Goal: Task Accomplishment & Management: Use online tool/utility

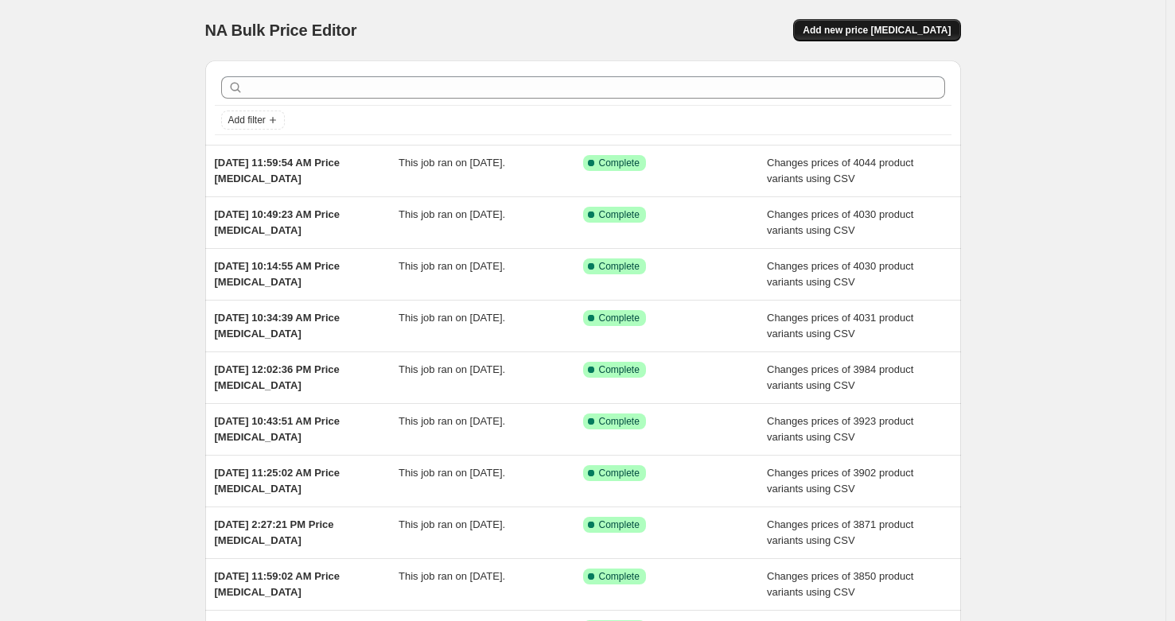
click at [926, 31] on span "Add new price [MEDICAL_DATA]" at bounding box center [877, 30] width 148 height 13
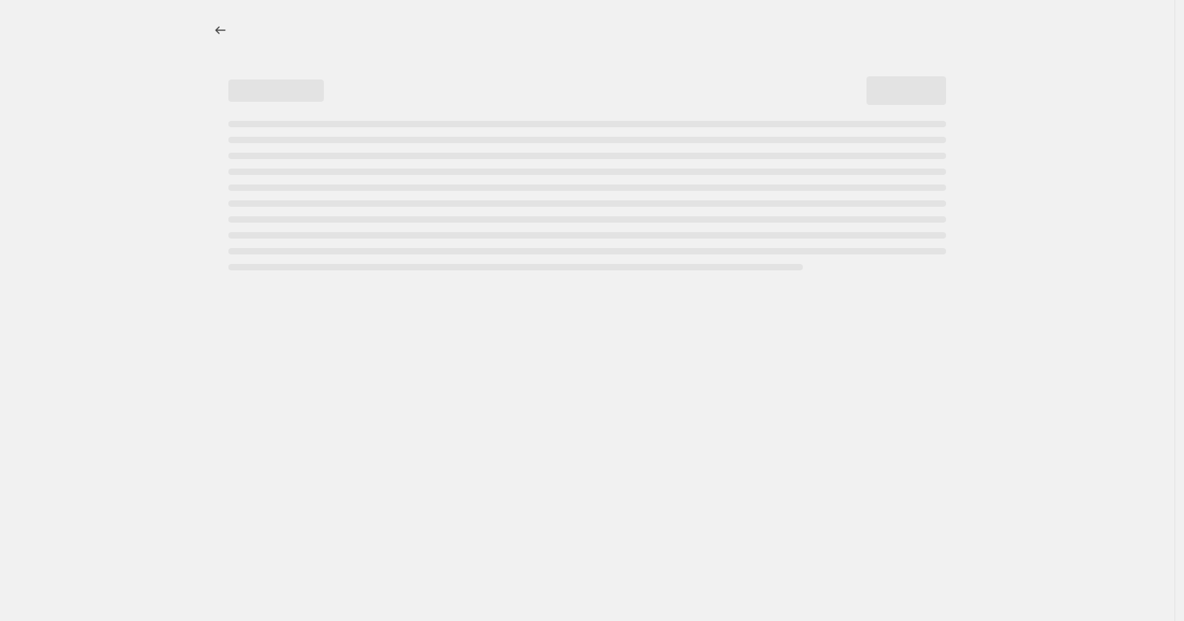
select select "percentage"
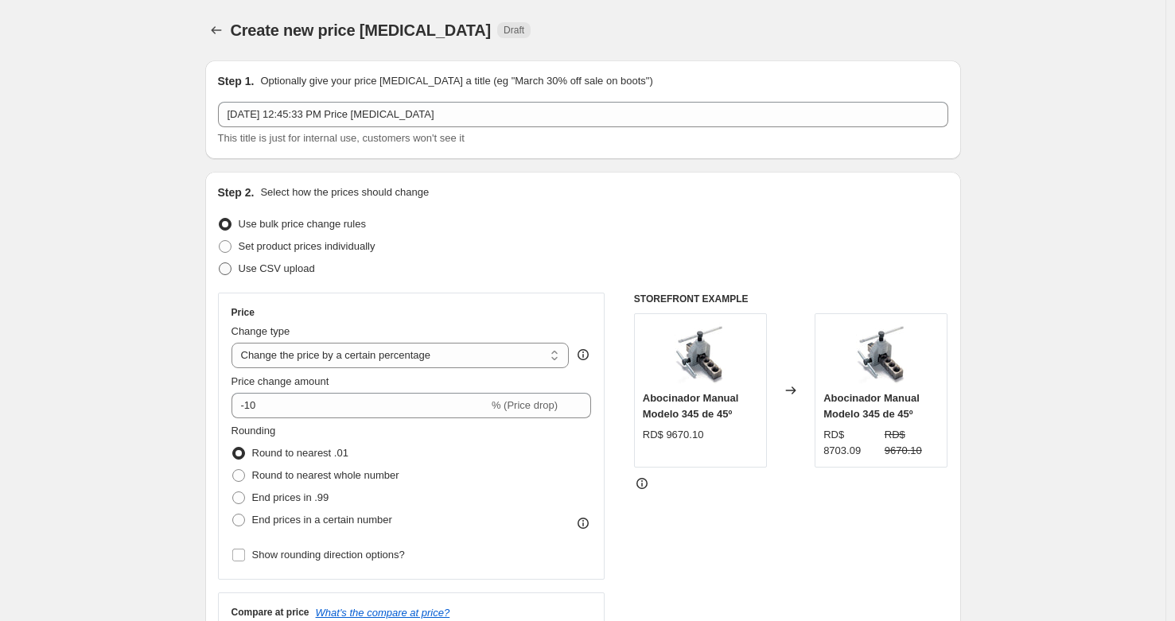
click at [286, 263] on span "Use CSV upload" at bounding box center [277, 269] width 76 height 12
click at [220, 263] on input "Use CSV upload" at bounding box center [219, 263] width 1 height 1
radio input "true"
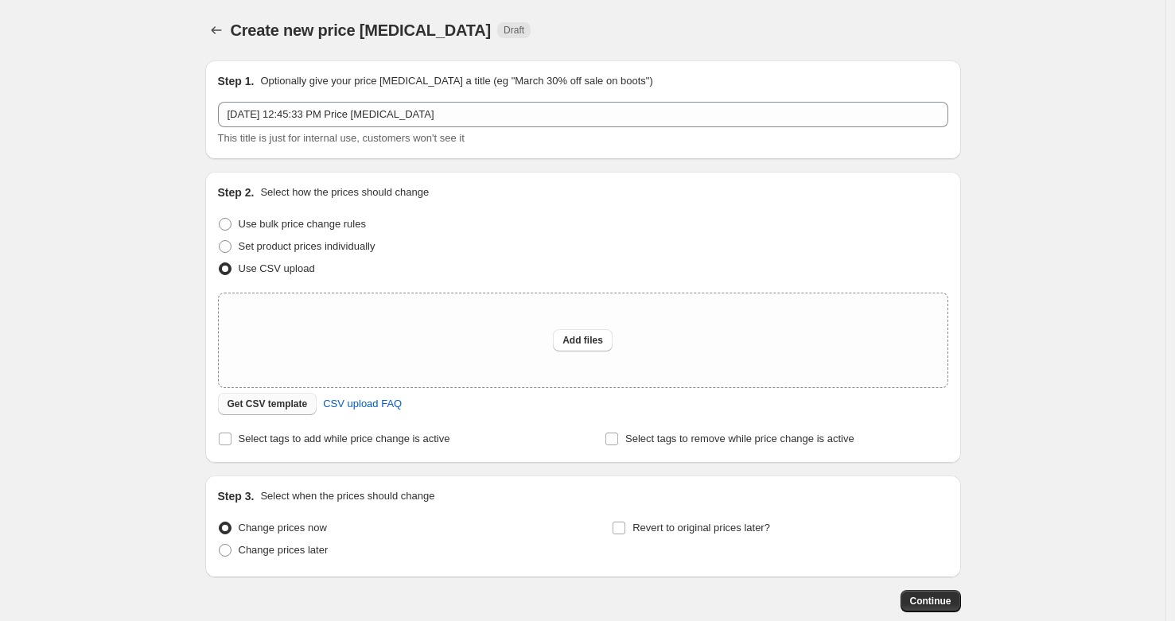
click at [284, 407] on span "Get CSV template" at bounding box center [268, 404] width 80 height 13
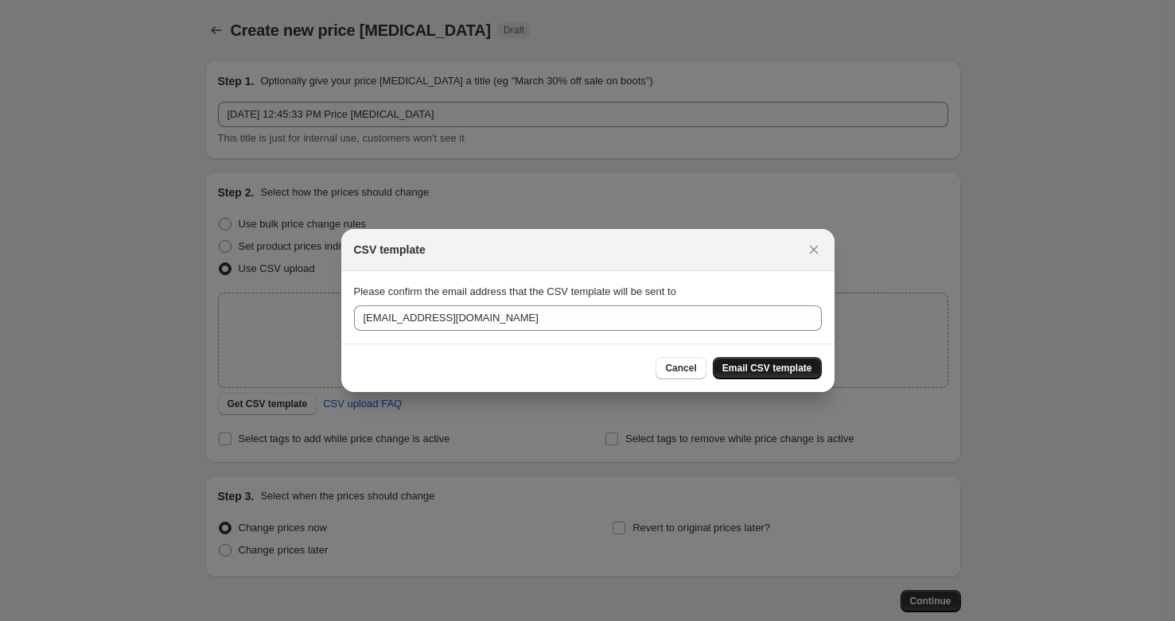
click at [785, 368] on span "Email CSV template" at bounding box center [767, 368] width 90 height 13
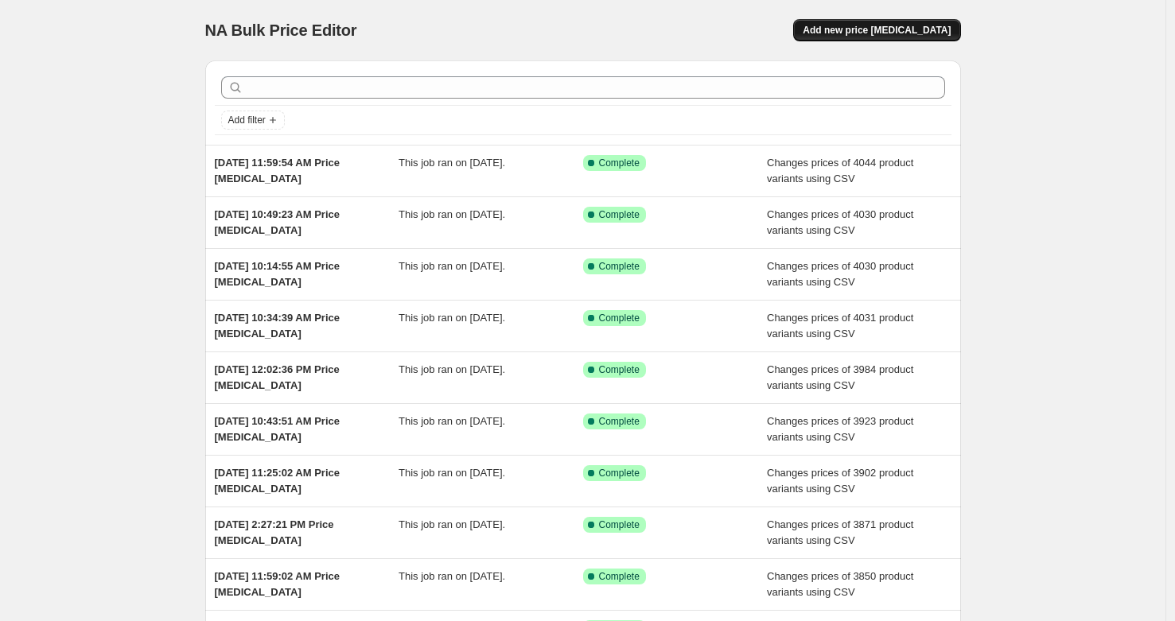
click at [937, 26] on span "Add new price [MEDICAL_DATA]" at bounding box center [877, 30] width 148 height 13
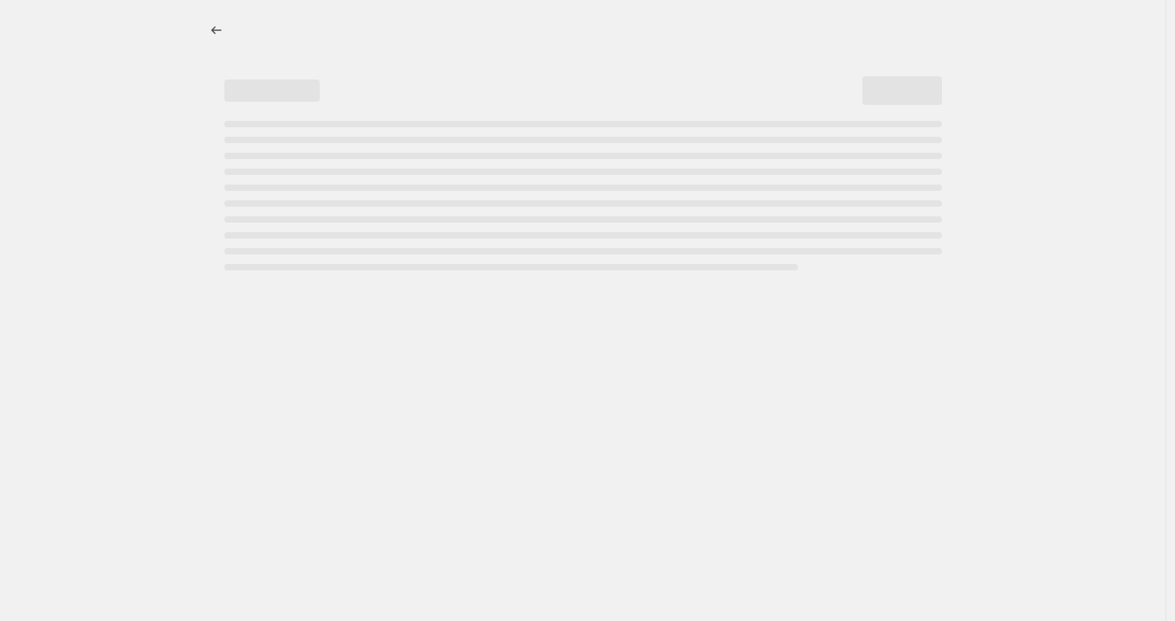
select select "percentage"
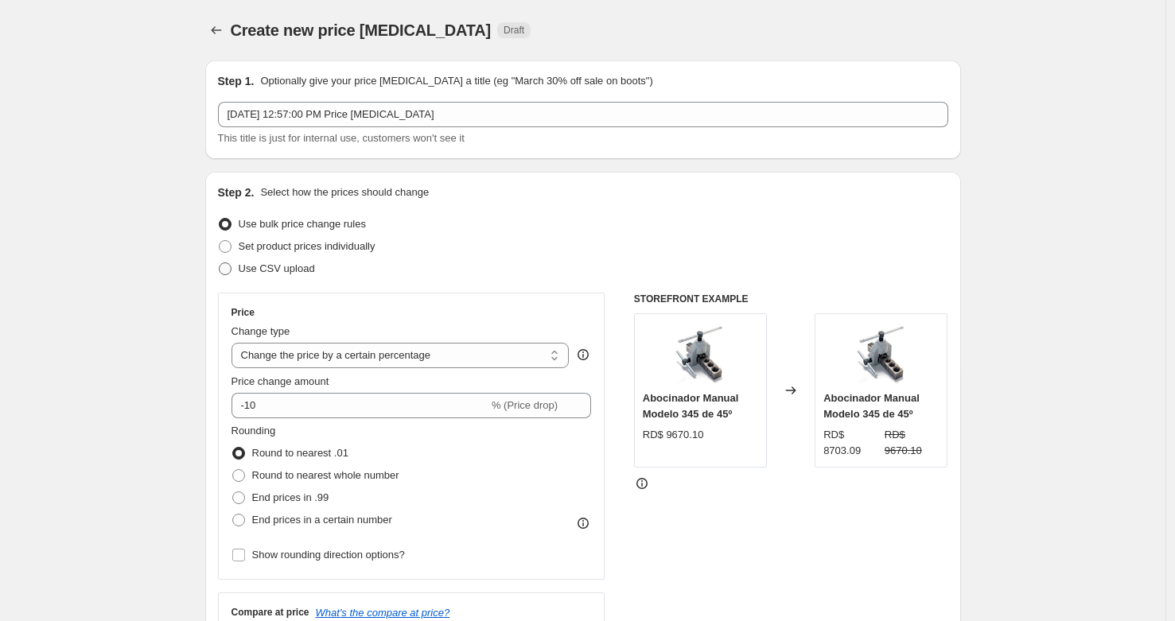
click at [298, 265] on span "Use CSV upload" at bounding box center [277, 269] width 76 height 12
click at [220, 263] on input "Use CSV upload" at bounding box center [219, 263] width 1 height 1
radio input "true"
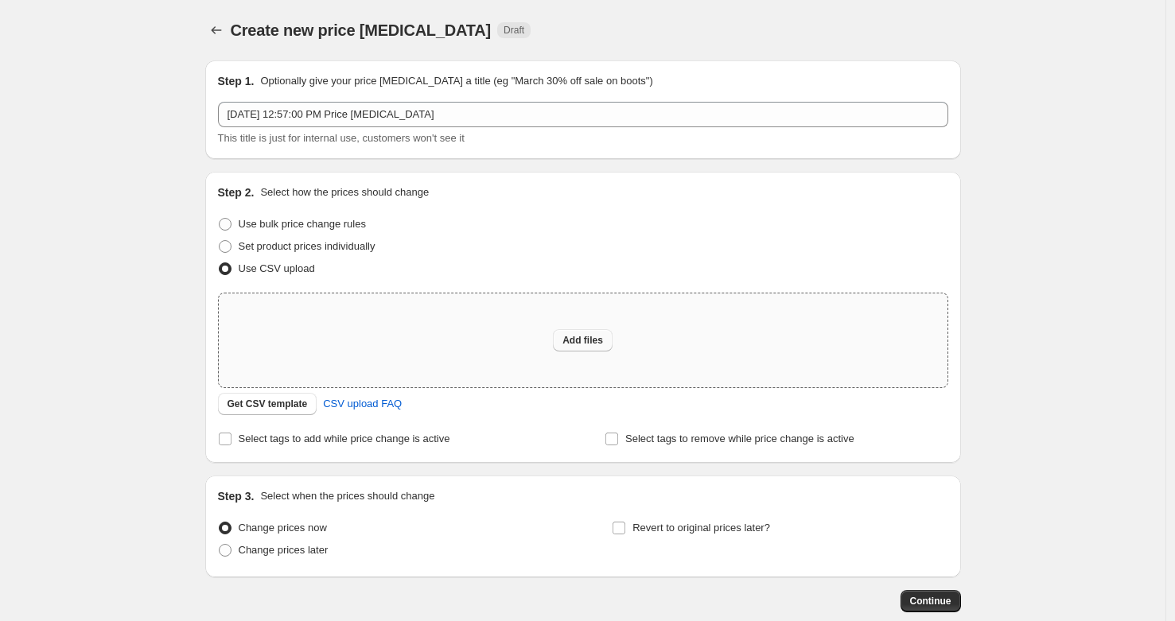
click at [574, 333] on button "Add files" at bounding box center [583, 340] width 60 height 22
type input "C:\fakepath\csv_template_user_32036.csv"
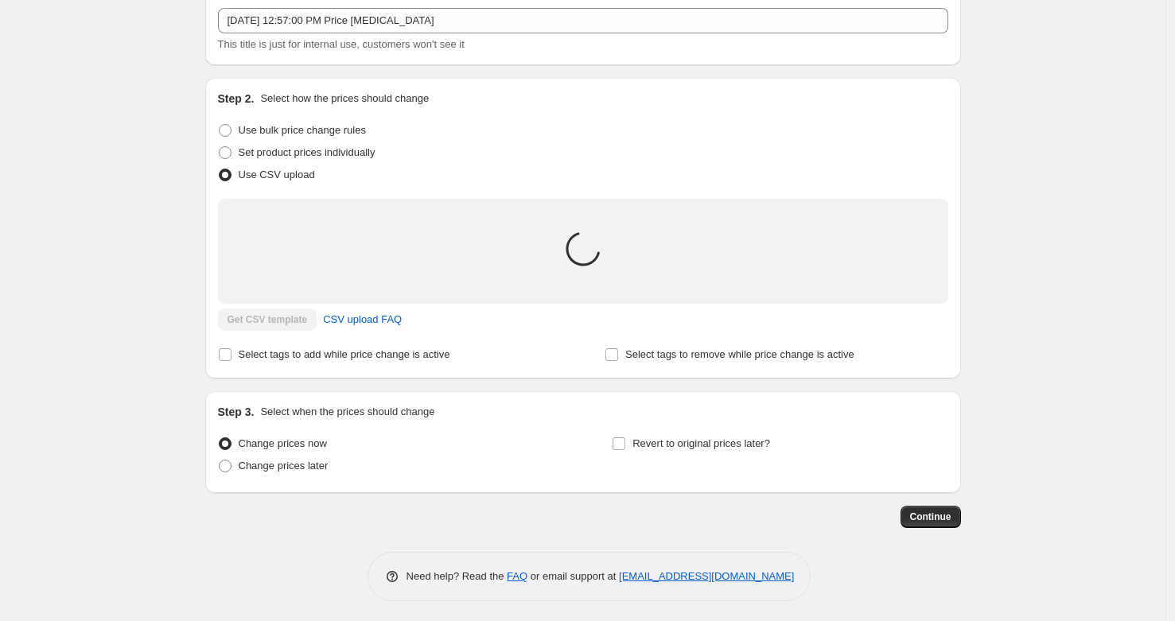
scroll to position [97, 0]
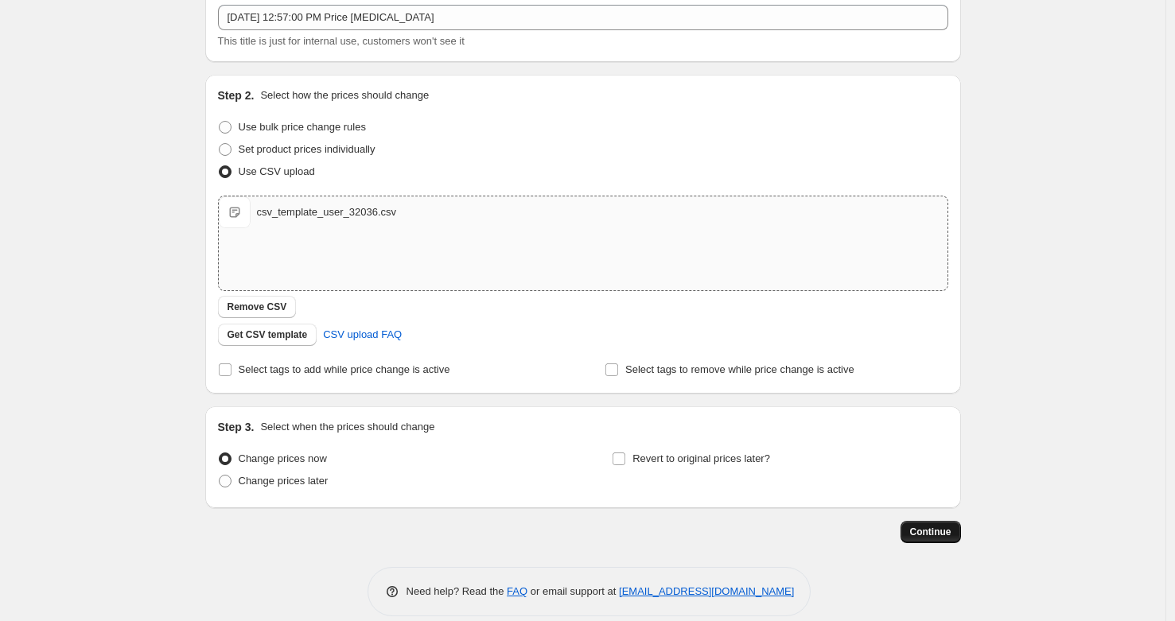
click at [914, 522] on button "Continue" at bounding box center [931, 532] width 60 height 22
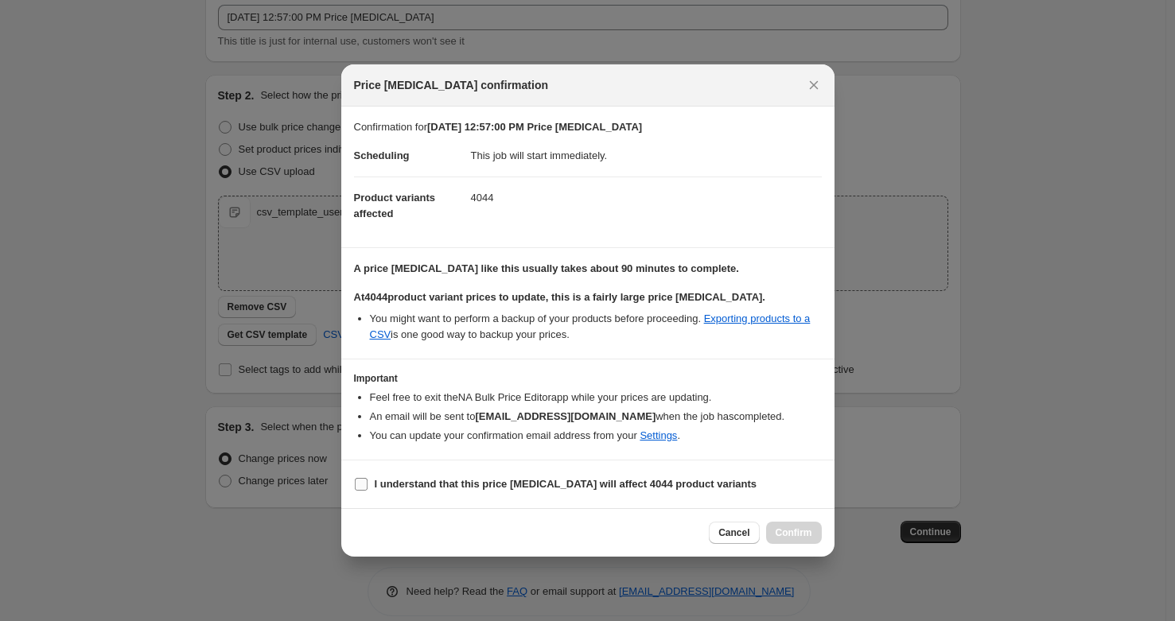
click at [397, 477] on span "I understand that this price change job will affect 4044 product variants" at bounding box center [566, 485] width 383 height 16
click at [368, 478] on input "I understand that this price change job will affect 4044 product variants" at bounding box center [361, 484] width 13 height 13
checkbox input "true"
click at [801, 537] on span "Confirm" at bounding box center [794, 533] width 37 height 13
